Goal: Information Seeking & Learning: Learn about a topic

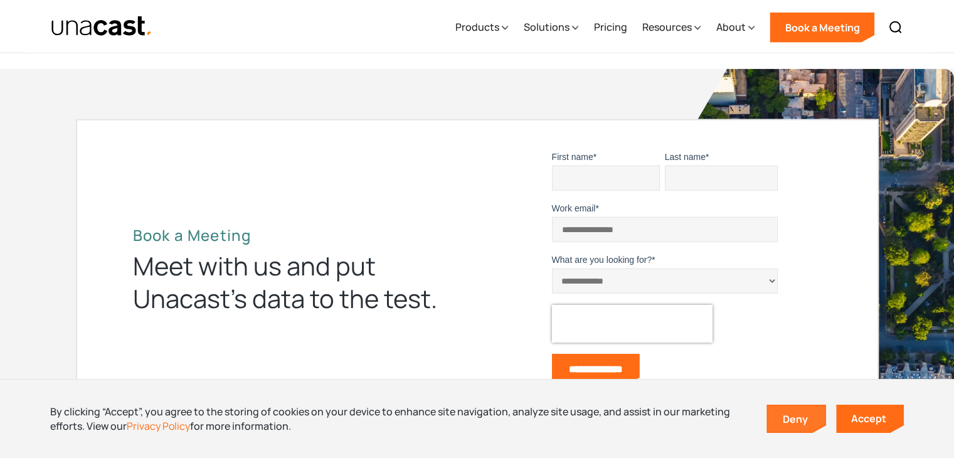
click at [790, 419] on link "Deny" at bounding box center [797, 419] width 58 height 26
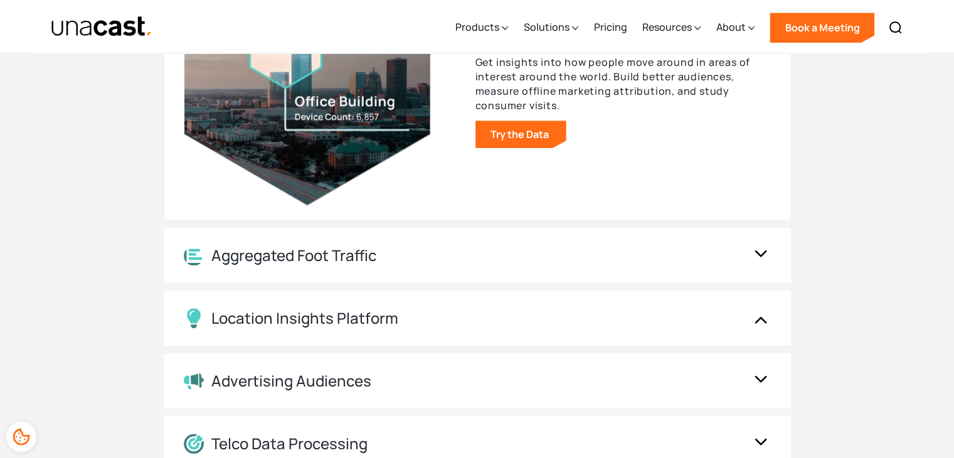
scroll to position [1357, 0]
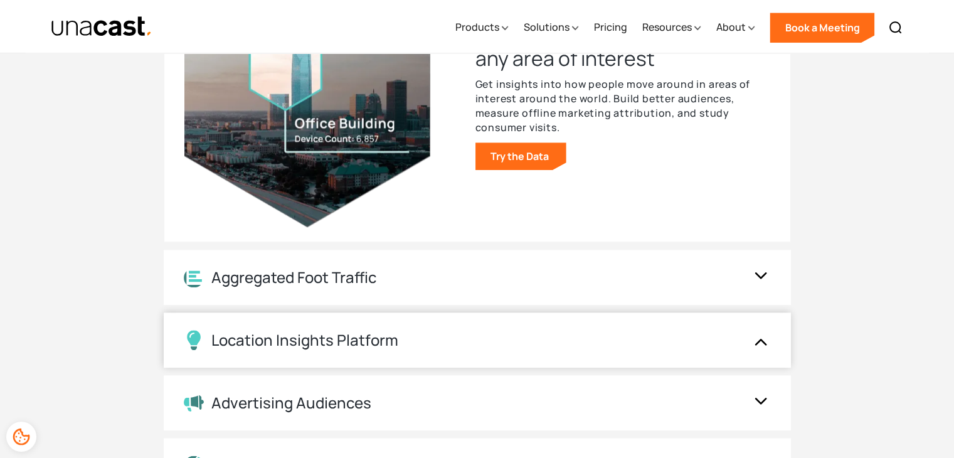
click at [756, 341] on img at bounding box center [761, 340] width 20 height 24
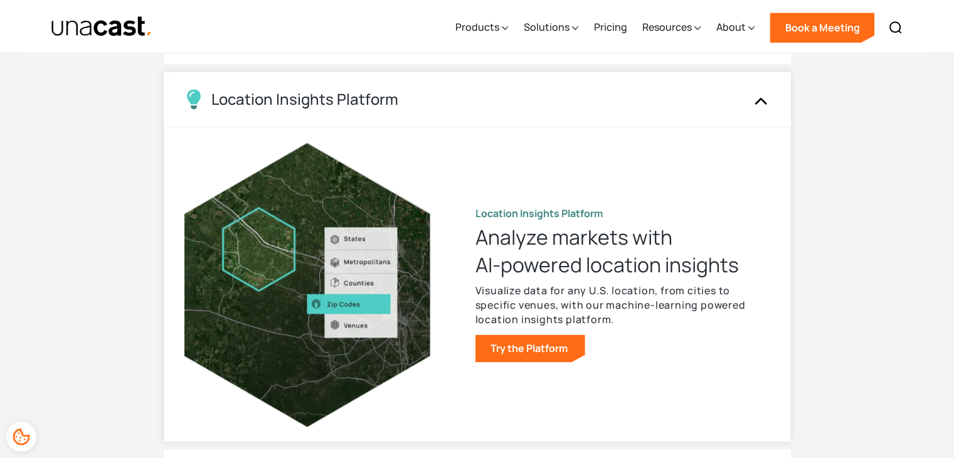
scroll to position [1282, 0]
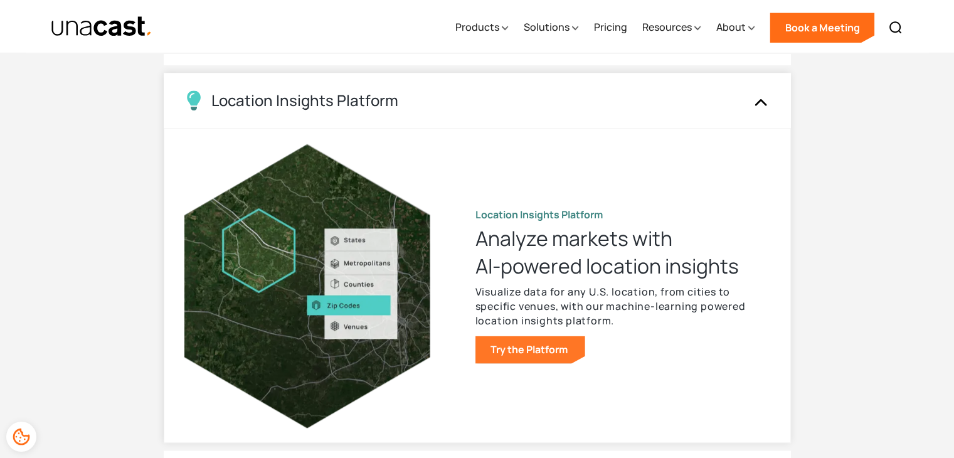
click at [539, 348] on link "Try the Platform" at bounding box center [530, 350] width 110 height 28
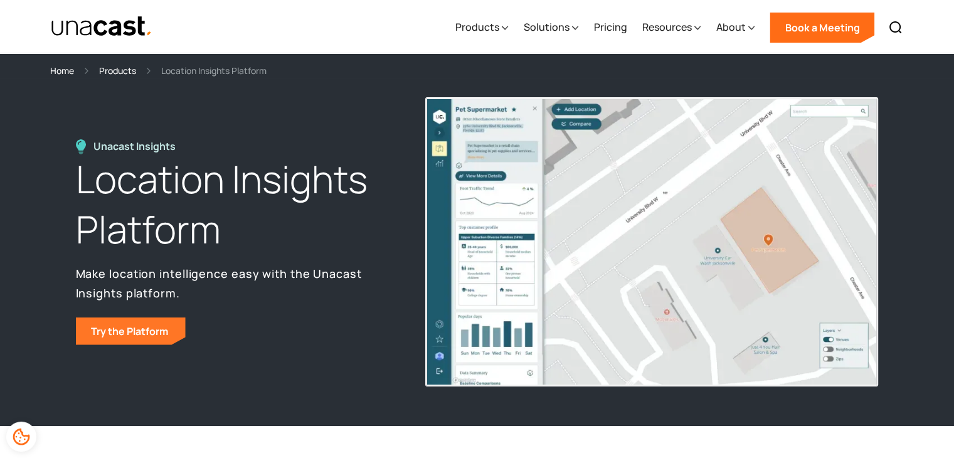
click at [121, 330] on link "Try the Platform" at bounding box center [131, 331] width 110 height 28
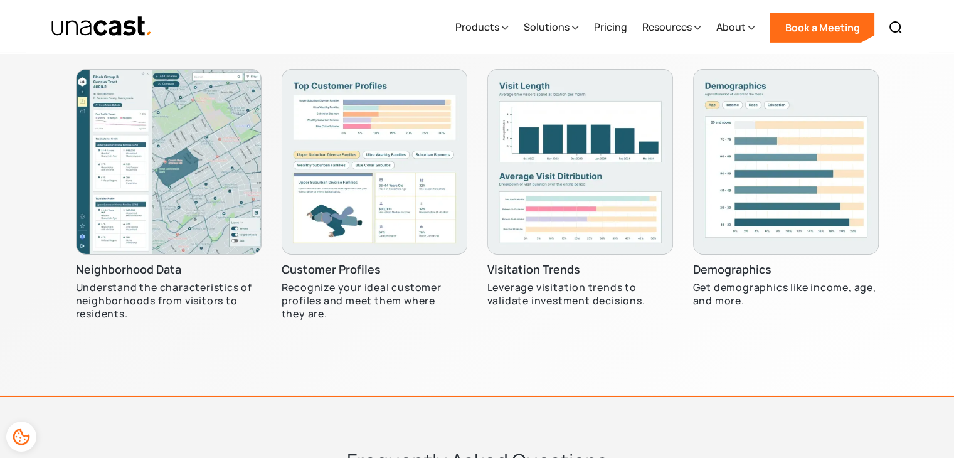
scroll to position [4189, 0]
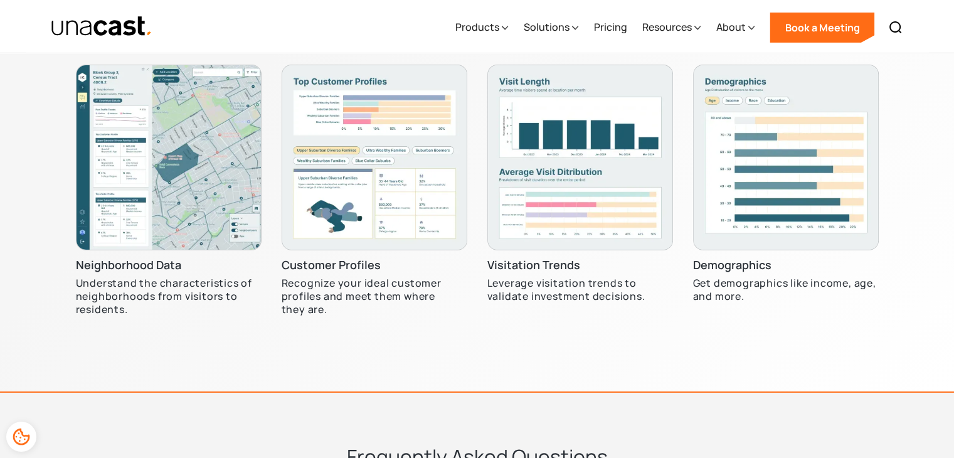
click at [600, 203] on img at bounding box center [580, 158] width 186 height 186
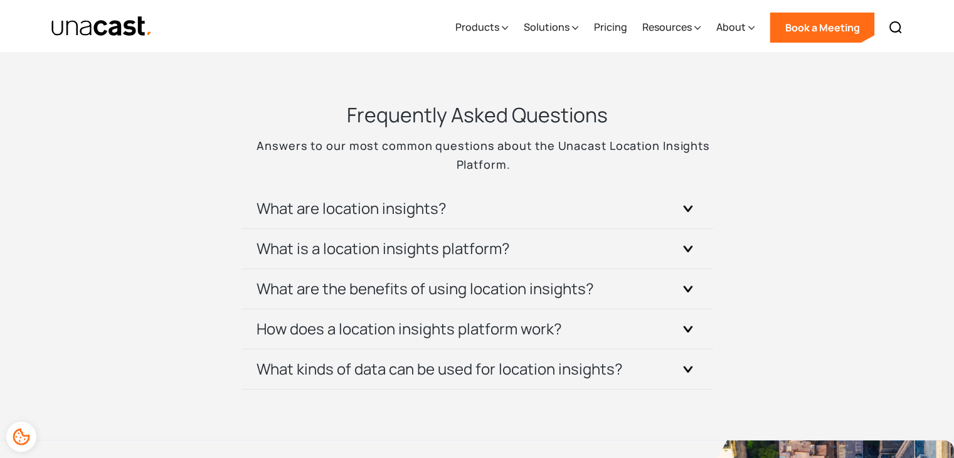
scroll to position [4530, 0]
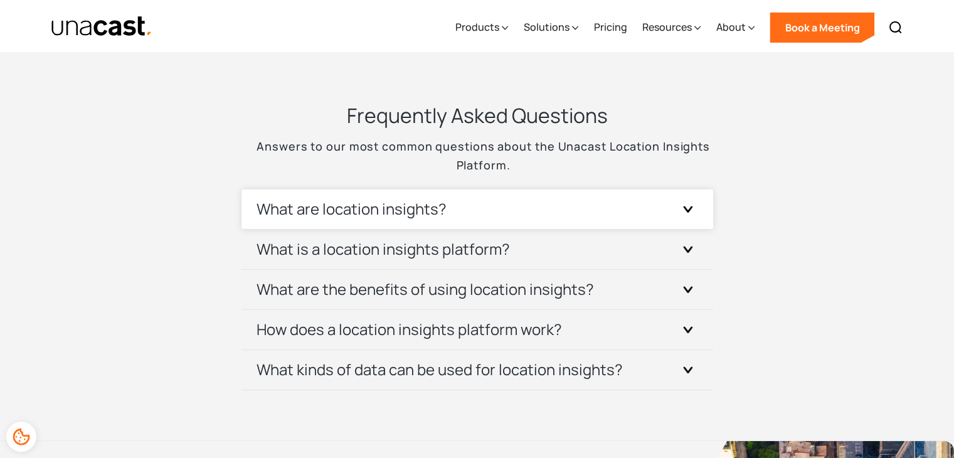
click at [675, 216] on div "What are location insights?" at bounding box center [476, 209] width 441 height 40
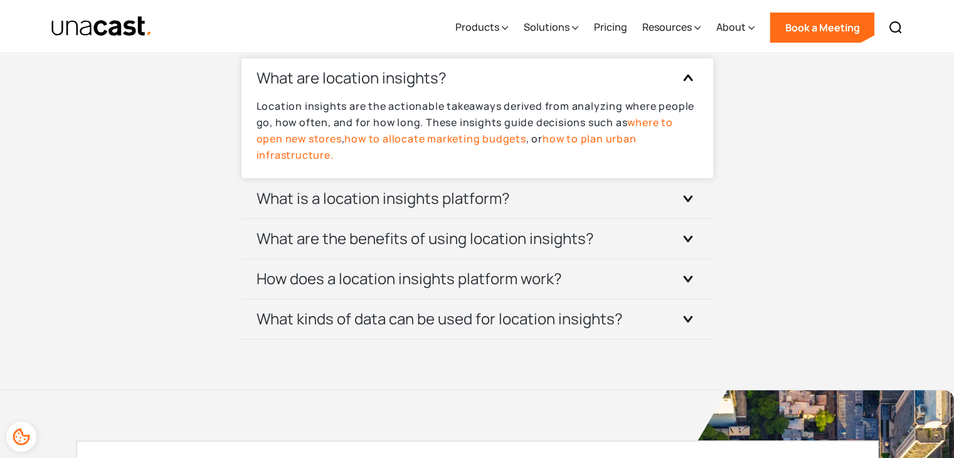
scroll to position [4666, 0]
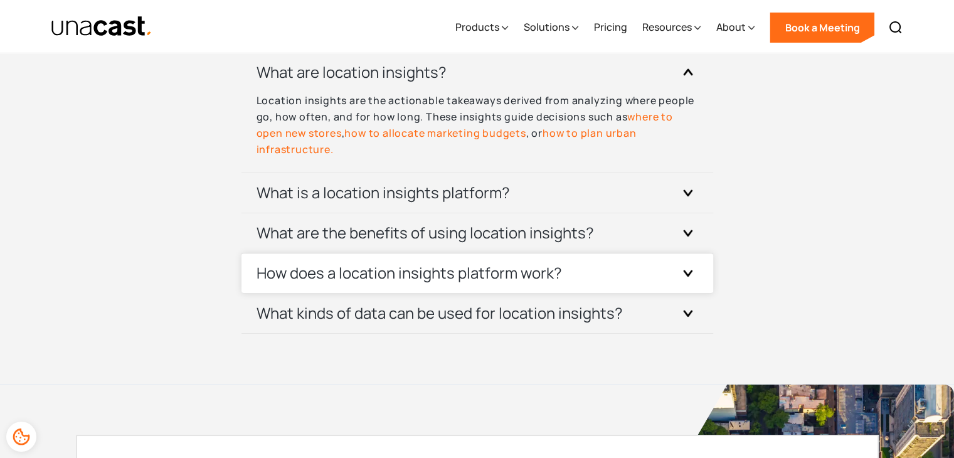
click at [680, 282] on div "How does a location insights platform work?" at bounding box center [476, 273] width 441 height 40
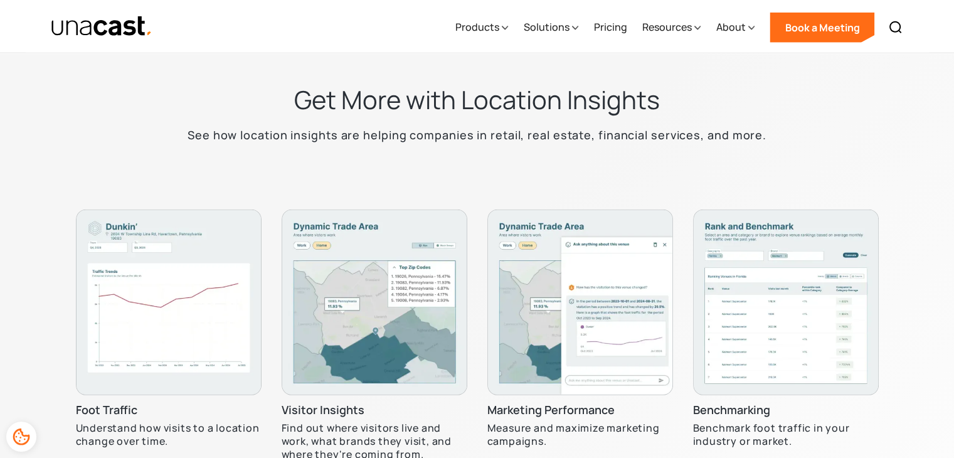
scroll to position [3755, 0]
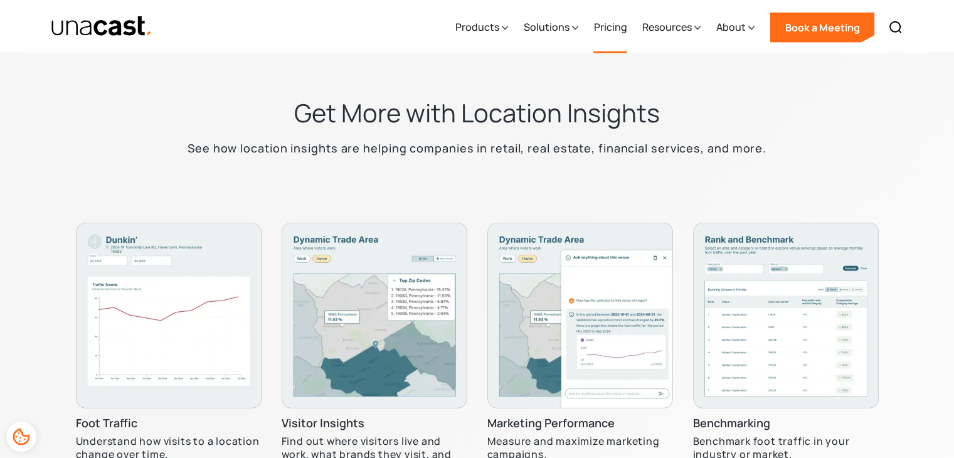
click at [608, 34] on link "Pricing" at bounding box center [609, 27] width 33 height 51
